Goal: Check status: Check status

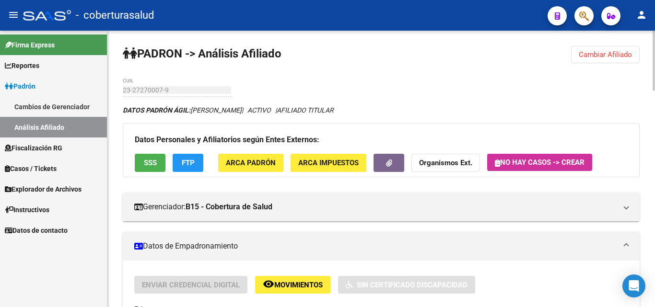
scroll to position [765, 0]
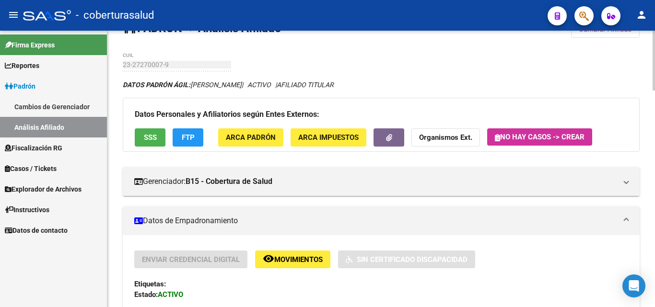
click at [654, 36] on div at bounding box center [654, 66] width 2 height 60
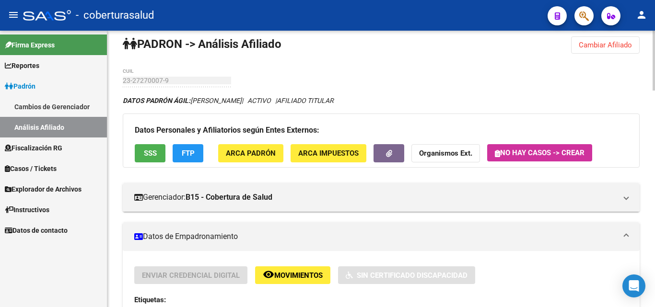
click at [593, 42] on span "Cambiar Afiliado" at bounding box center [605, 45] width 53 height 9
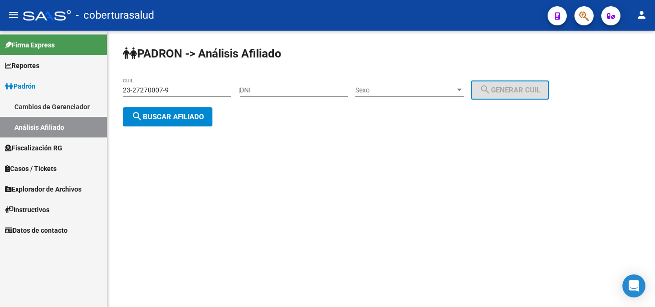
scroll to position [0, 0]
click at [140, 89] on input "23-27270007-9" at bounding box center [177, 90] width 108 height 8
drag, startPoint x: 140, startPoint y: 89, endPoint x: 126, endPoint y: 92, distance: 14.7
click at [126, 92] on input "23-27270007-9" at bounding box center [177, 90] width 108 height 8
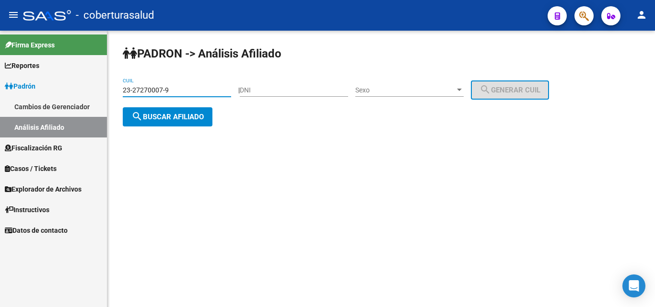
click at [126, 92] on input "23-27270007-9" at bounding box center [177, 90] width 108 height 8
paste input "0-32285611-4"
type input "20-32285611-4"
click at [180, 111] on button "search Buscar afiliado" at bounding box center [168, 116] width 90 height 19
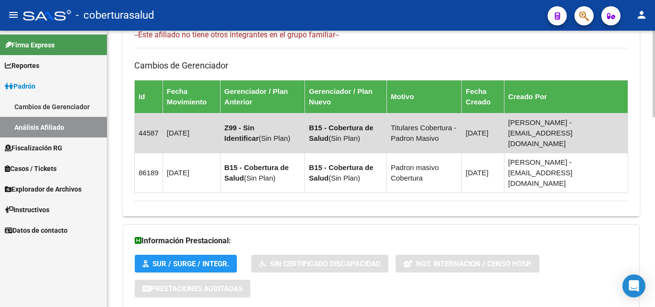
scroll to position [605, 0]
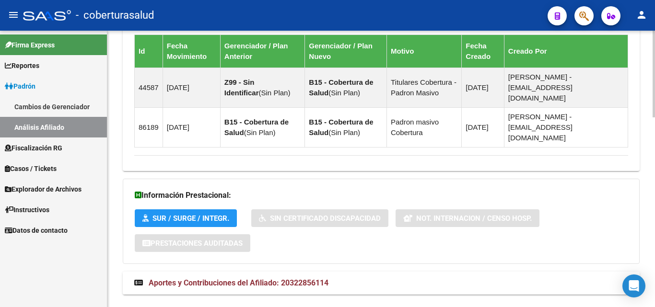
click at [189, 279] on span "Aportes y Contribuciones del Afiliado: 20322856114" at bounding box center [239, 283] width 180 height 9
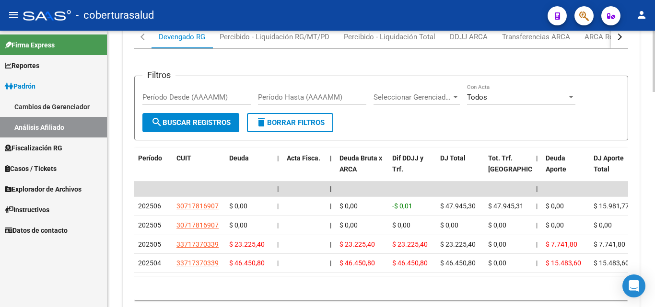
scroll to position [969, 0]
